Goal: Navigation & Orientation: Find specific page/section

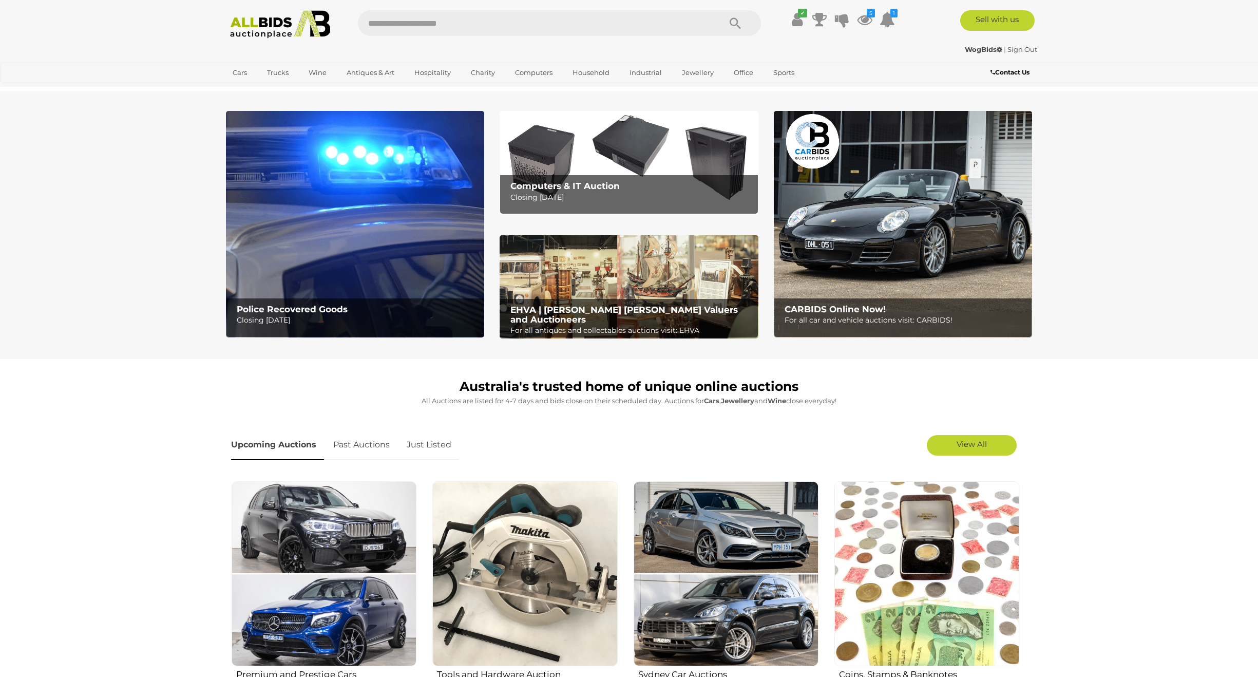
click at [319, 81] on li "Sydney Closing Daily View All Sydney Auctions" at bounding box center [272, 89] width 93 height 17
click at [312, 81] on link "[GEOGRAPHIC_DATA]" at bounding box center [269, 89] width 86 height 17
click at [374, 127] on link "View All Sydney Auctions" at bounding box center [300, 135] width 148 height 16
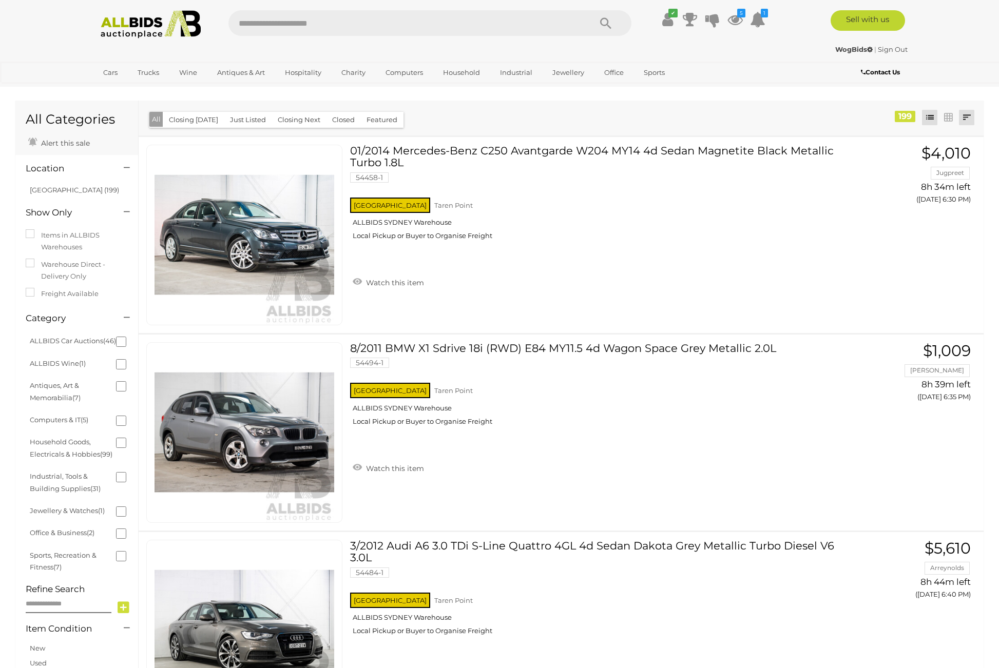
click at [970, 115] on link at bounding box center [966, 117] width 15 height 15
click at [936, 258] on link "Recently Added" at bounding box center [898, 263] width 153 height 18
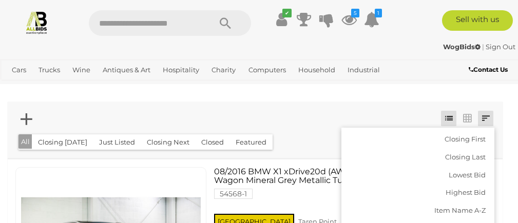
click at [393, 119] on div at bounding box center [254, 119] width 479 height 21
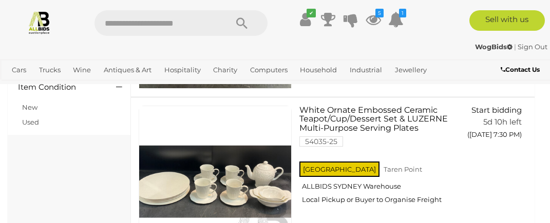
scroll to position [565, 0]
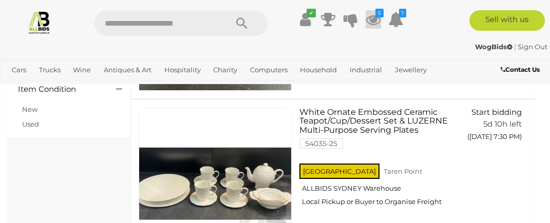
click at [375, 24] on icon at bounding box center [372, 19] width 15 height 18
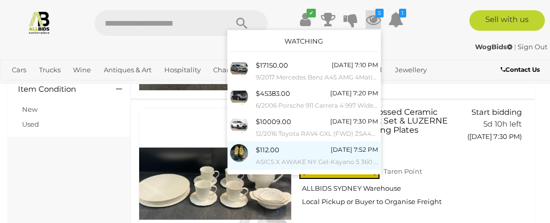
scroll to position [47, 0]
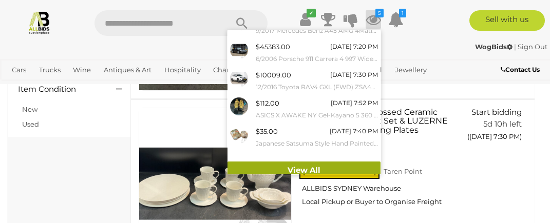
click at [283, 168] on link "View All" at bounding box center [303, 171] width 153 height 18
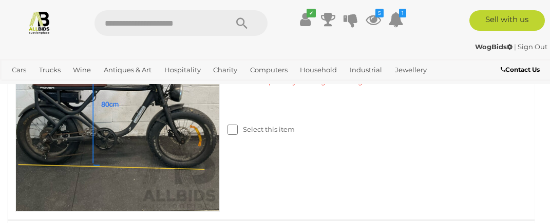
scroll to position [1734, 0]
